Goal: Task Accomplishment & Management: Manage account settings

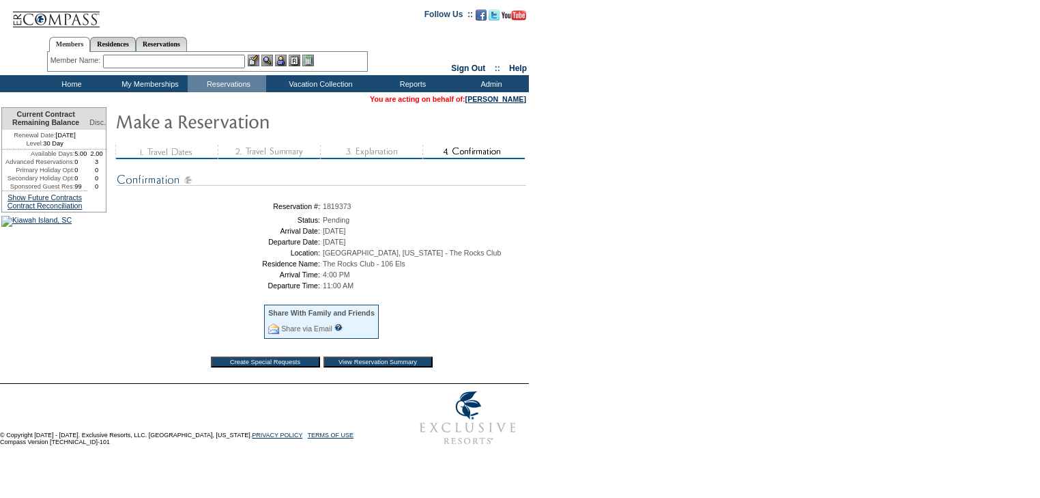
click at [72, 85] on td "Home" at bounding box center [70, 83] width 78 height 17
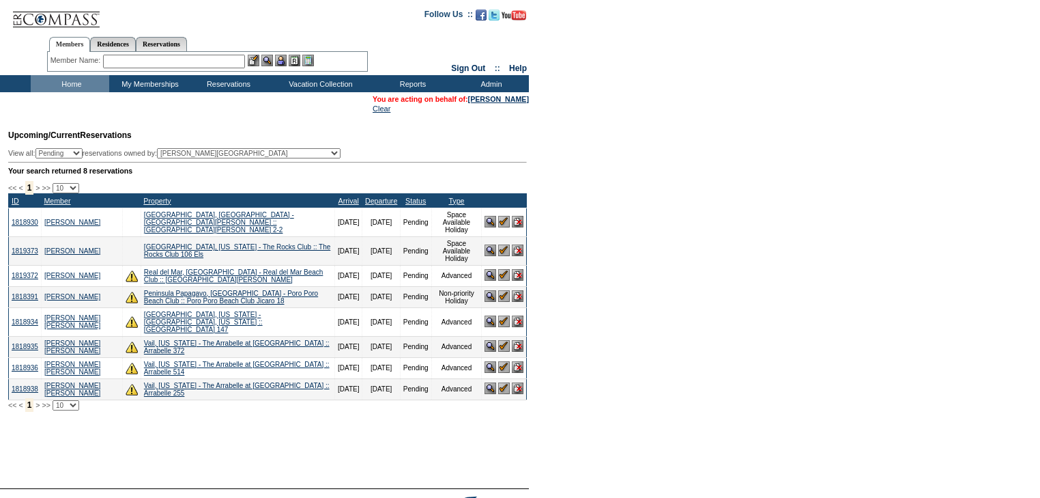
click at [488, 248] on img at bounding box center [491, 250] width 12 height 12
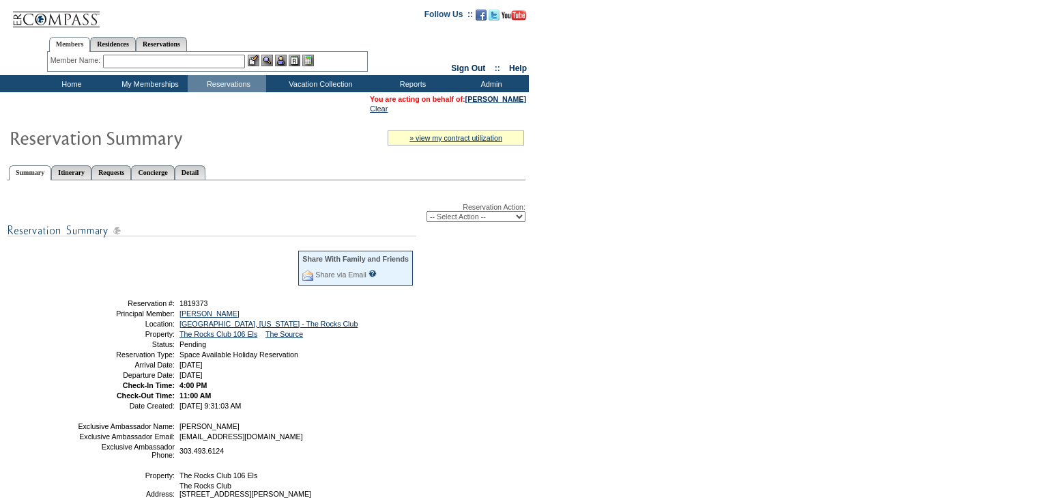
click at [521, 218] on select "-- Select Action -- Modify Reservation Dates Modify Reservation Cost Modify Occ…" at bounding box center [476, 216] width 99 height 11
select select "ConfirmRes"
click at [427, 211] on select "-- Select Action -- Modify Reservation Dates Modify Reservation Cost Modify Occ…" at bounding box center [476, 216] width 99 height 11
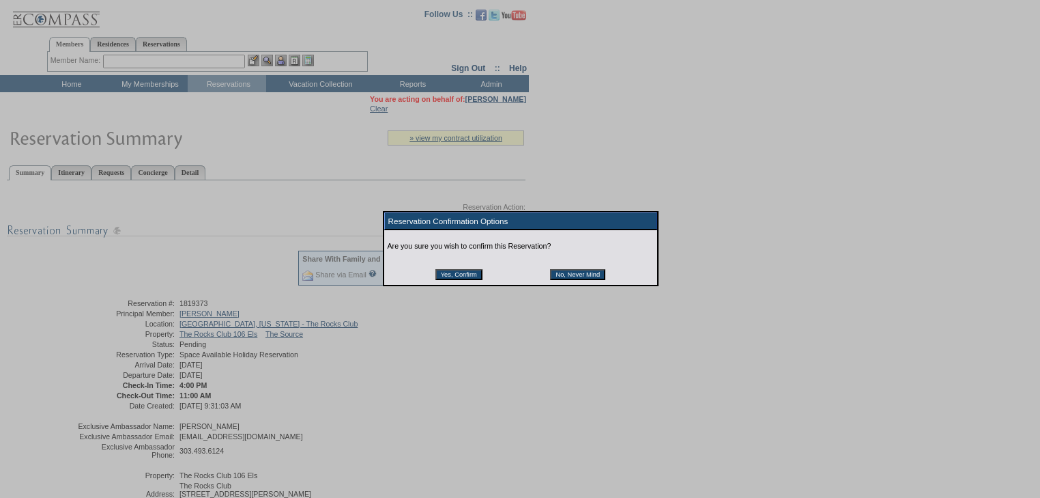
click at [473, 274] on input "Yes, Confirm" at bounding box center [458, 274] width 47 height 11
